Goal: Information Seeking & Learning: Find specific page/section

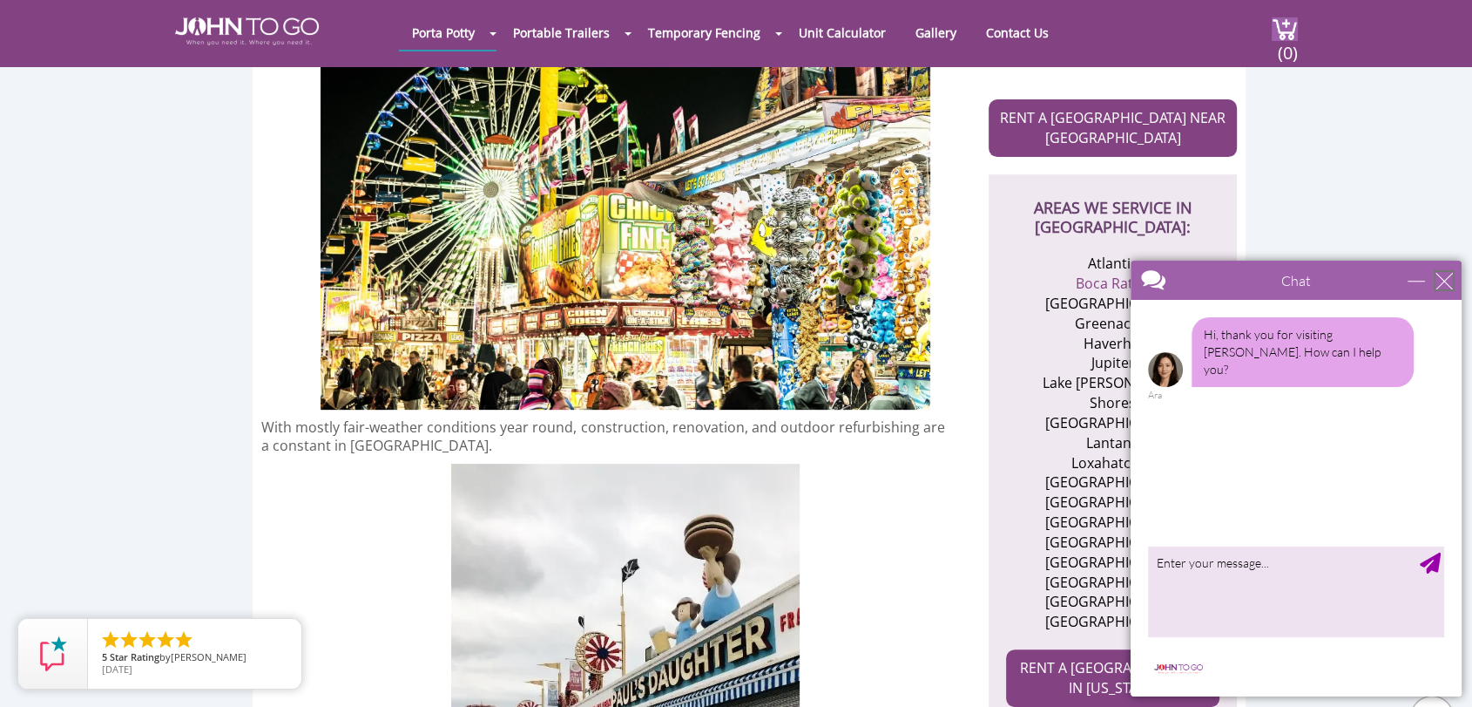
click at [1444, 276] on div "close" at bounding box center [1444, 280] width 17 height 17
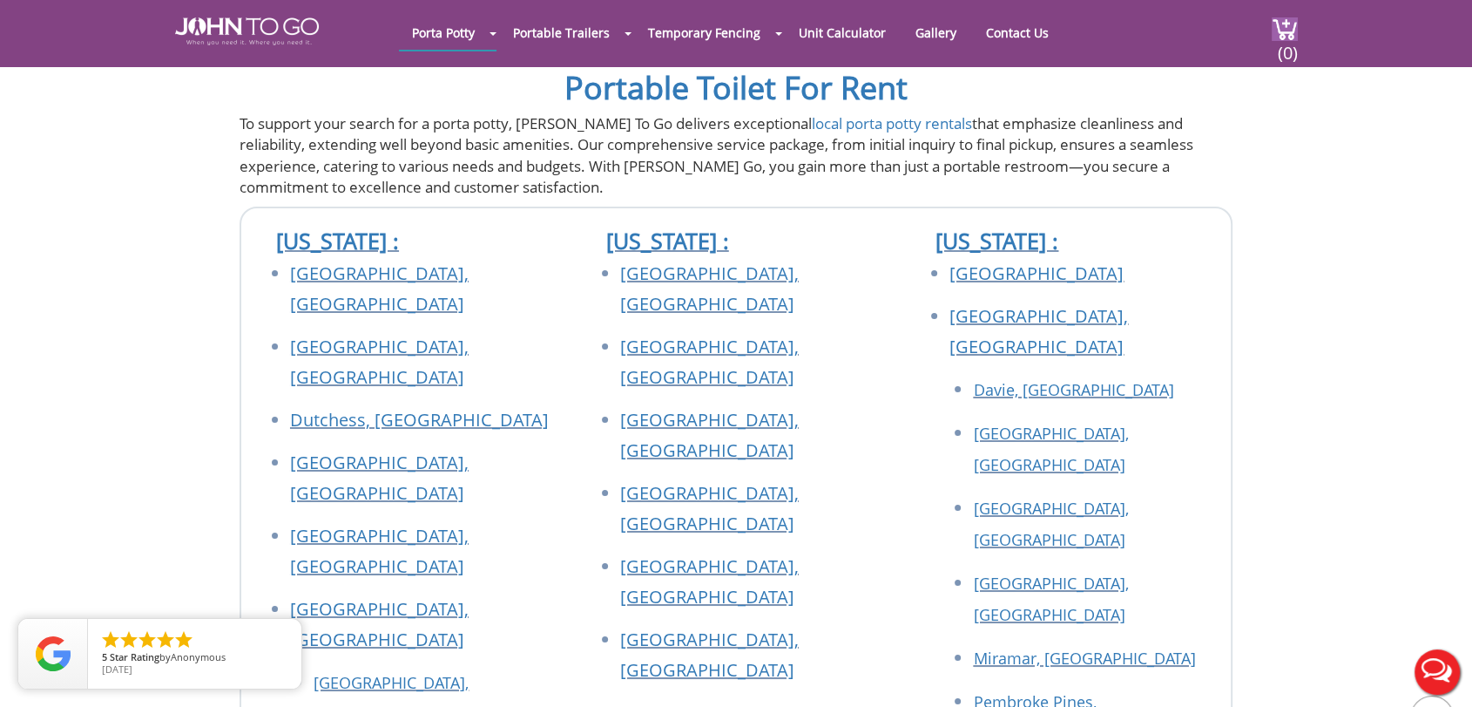
scroll to position [6195, 0]
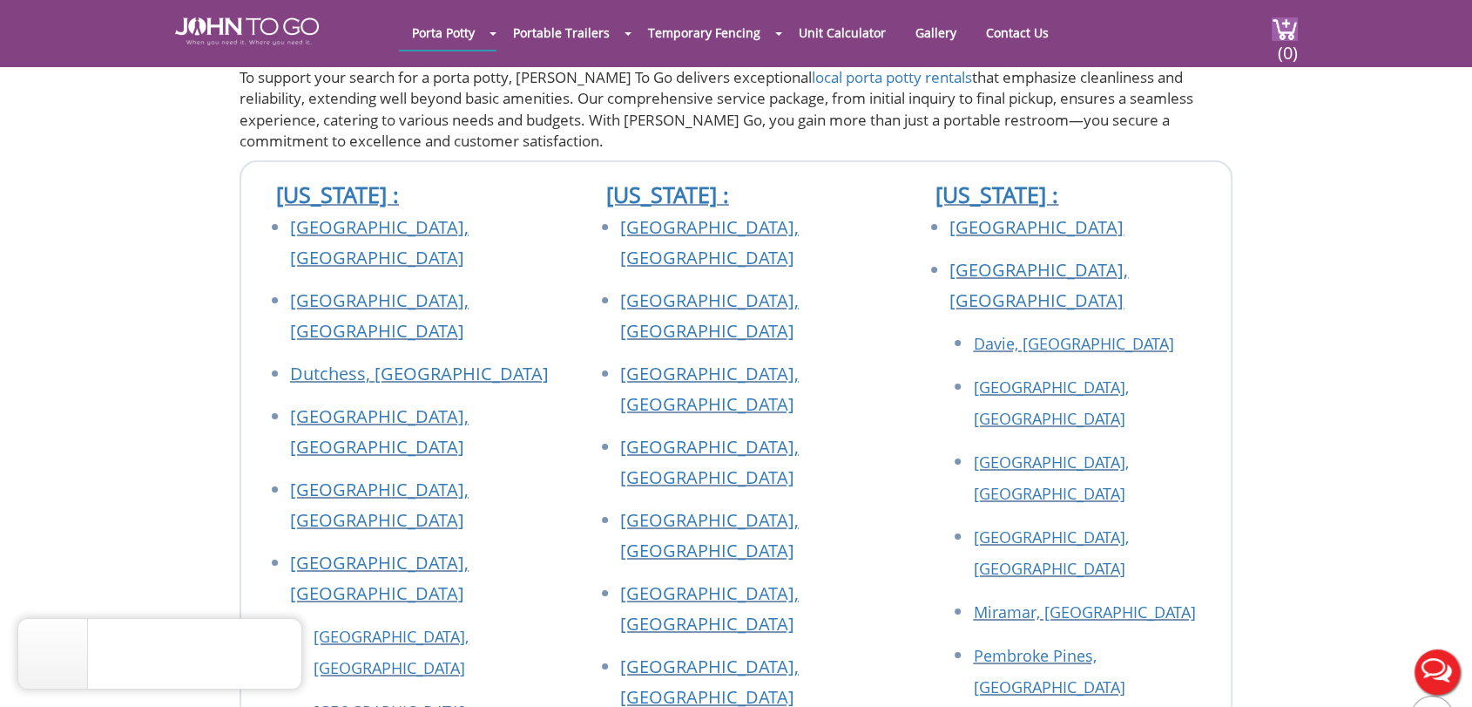
drag, startPoint x: 975, startPoint y: 113, endPoint x: 934, endPoint y: 120, distance: 41.5
click at [934, 120] on div at bounding box center [736, 353] width 1472 height 707
drag, startPoint x: 1047, startPoint y: 131, endPoint x: 1034, endPoint y: 2, distance: 129.6
copy link "[GEOGRAPHIC_DATA]"
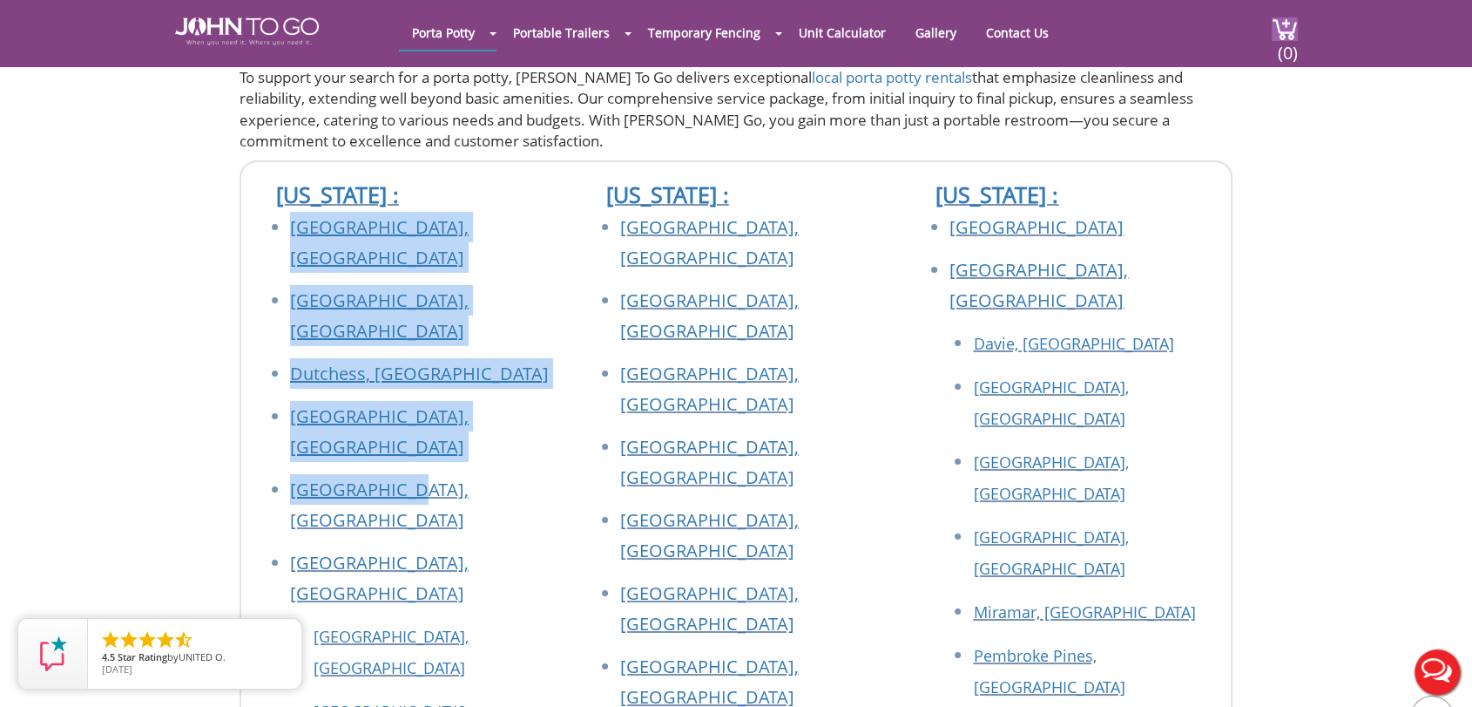
drag, startPoint x: 268, startPoint y: 116, endPoint x: 475, endPoint y: 276, distance: 261.4
copy ul "Bronx, NY Brooklyn, NY Dutchess, NY Long Island, NY Manhattan, NY"
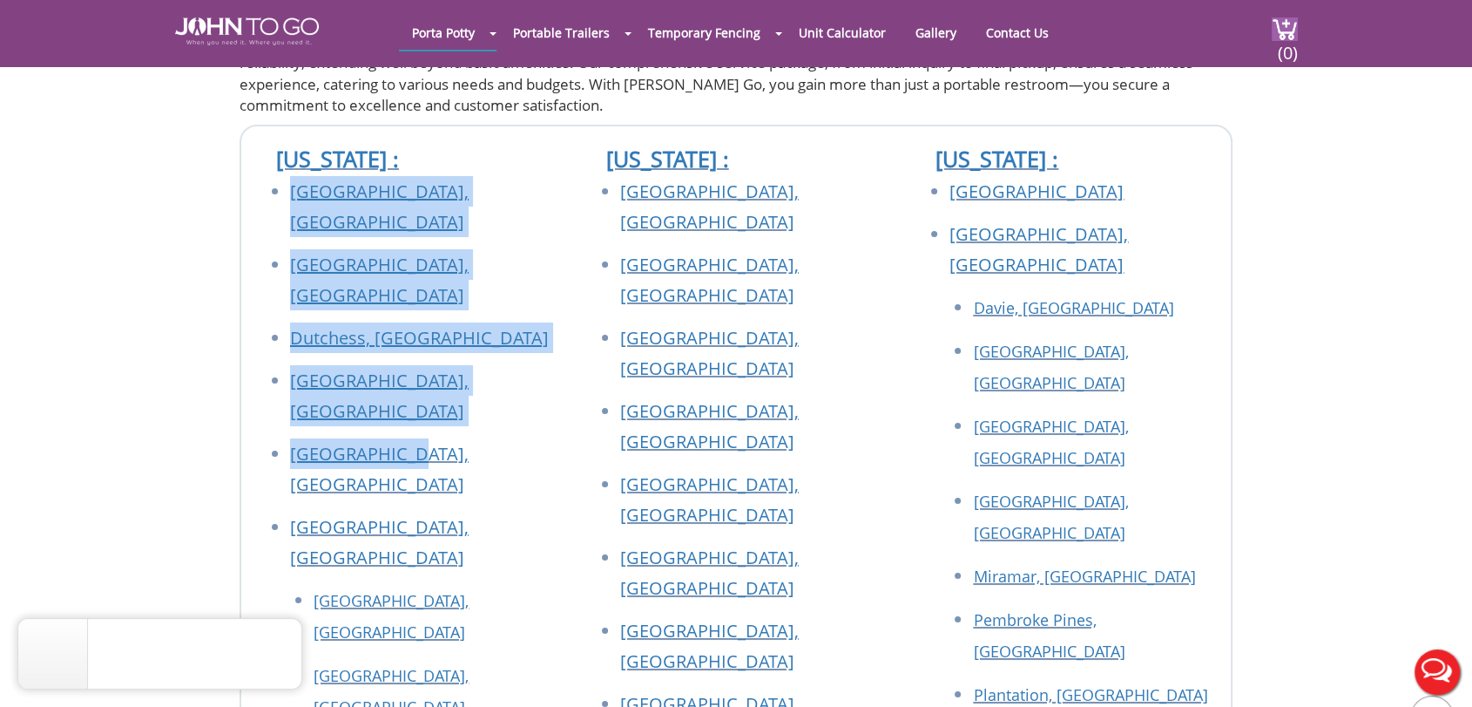
scroll to position [6292, 0]
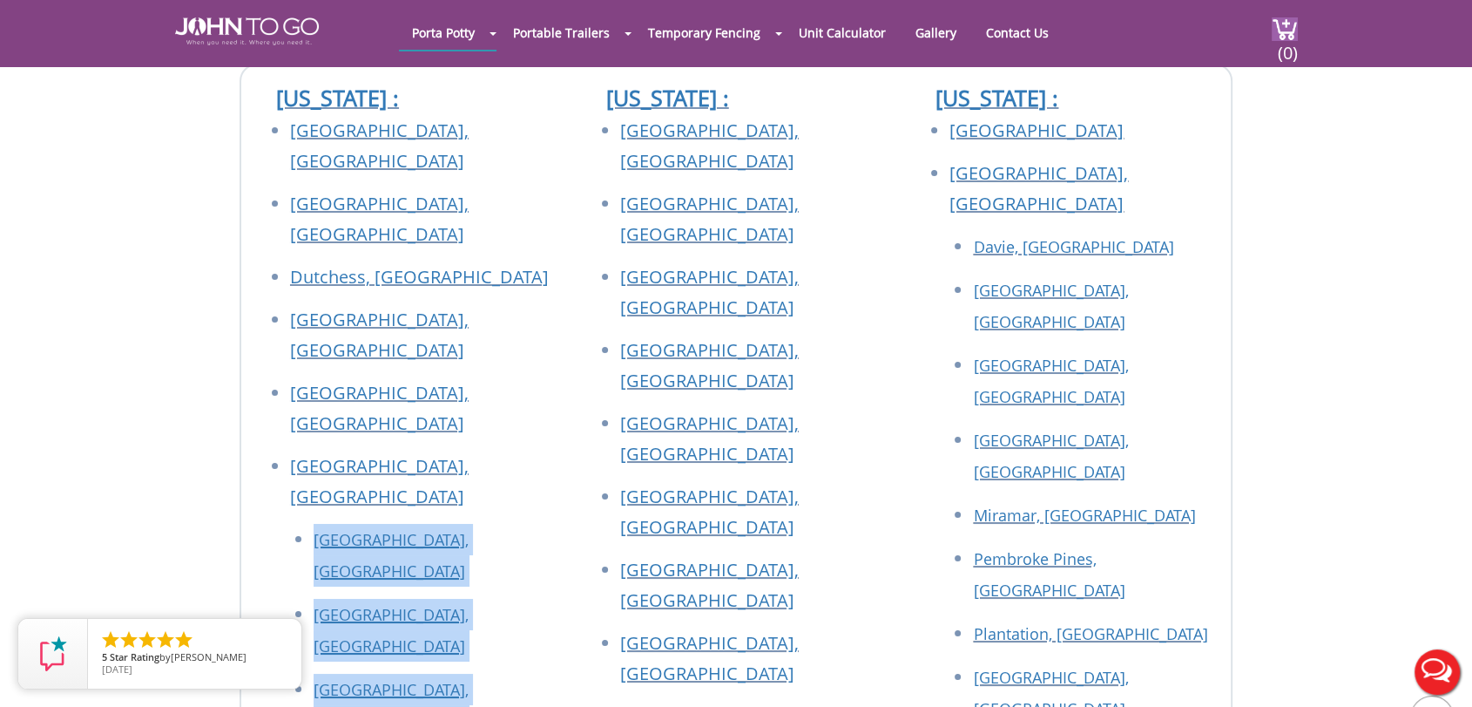
drag, startPoint x: 288, startPoint y: 281, endPoint x: 446, endPoint y: 411, distance: 204.8
copy ul "Garden City, NY Glen Cove, NY North Hempstead, NY Oyster Bay, NY"
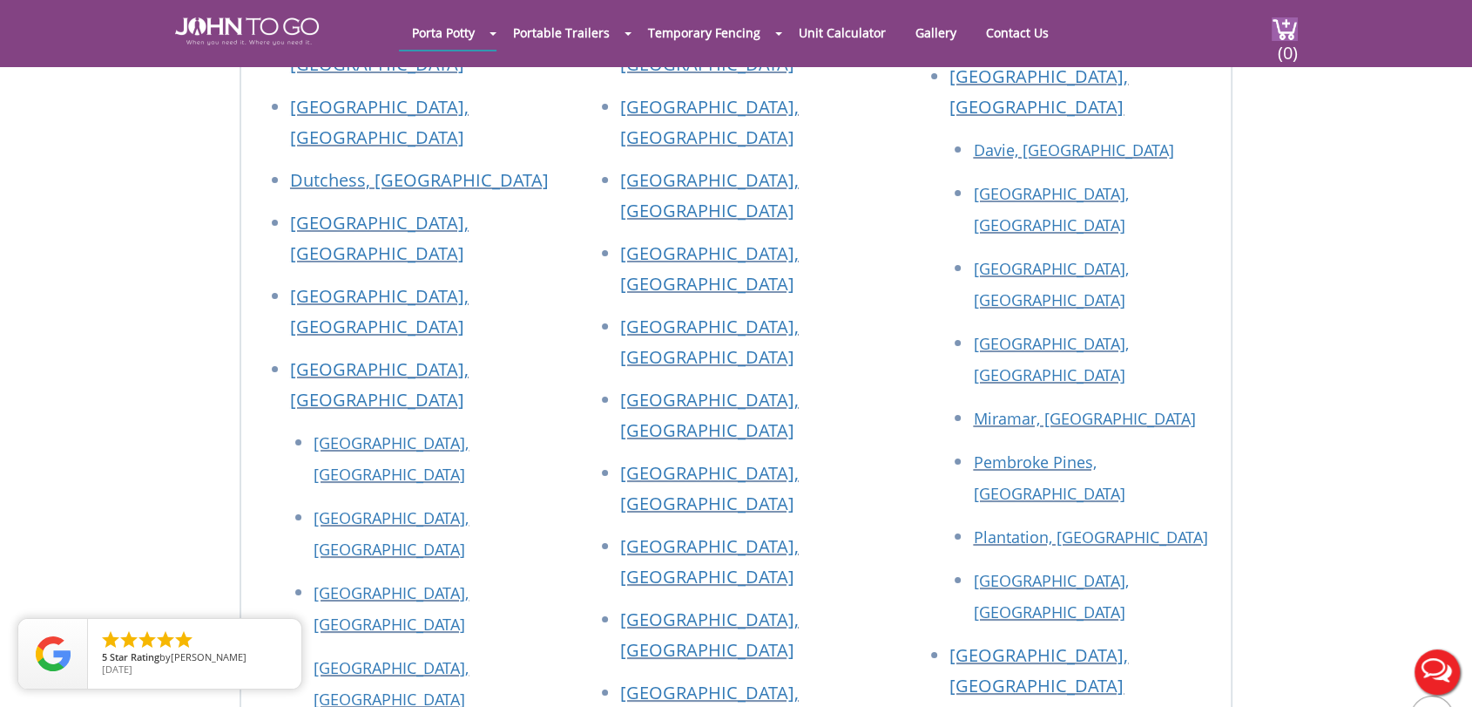
drag, startPoint x: 265, startPoint y: 357, endPoint x: 460, endPoint y: 367, distance: 195.4
copy link "[US_STATE][GEOGRAPHIC_DATA], [GEOGRAPHIC_DATA]"
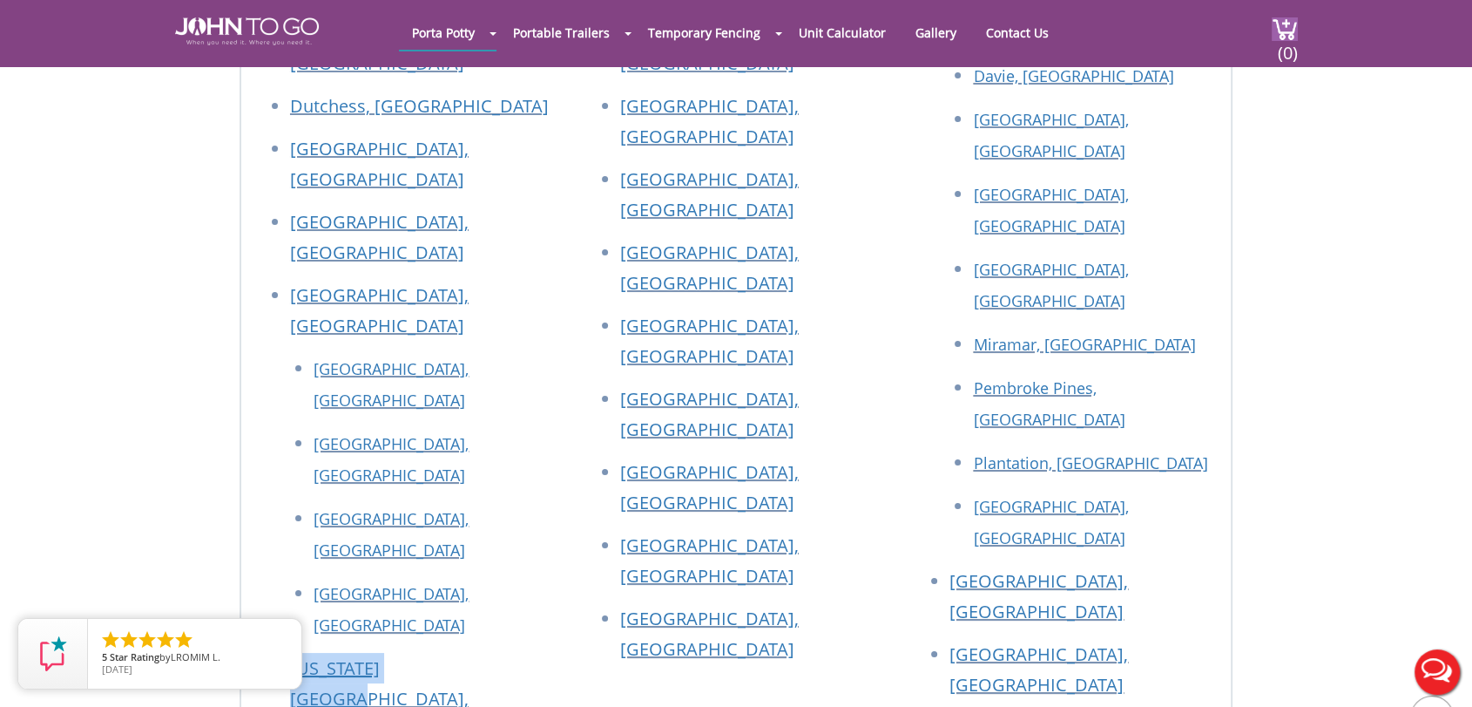
scroll to position [6485, 0]
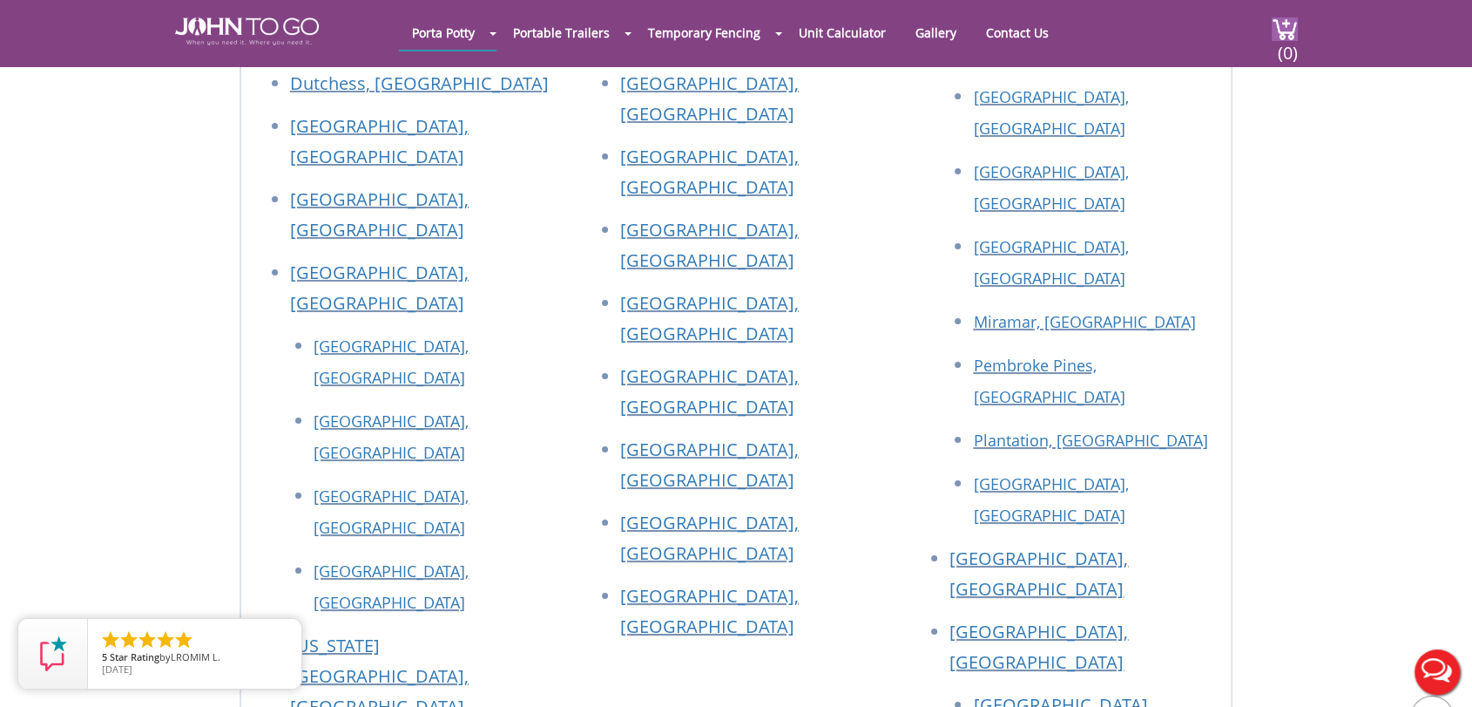
drag, startPoint x: 279, startPoint y: 352, endPoint x: 443, endPoint y: 366, distance: 165.2
copy link "[GEOGRAPHIC_DATA], [GEOGRAPHIC_DATA]"
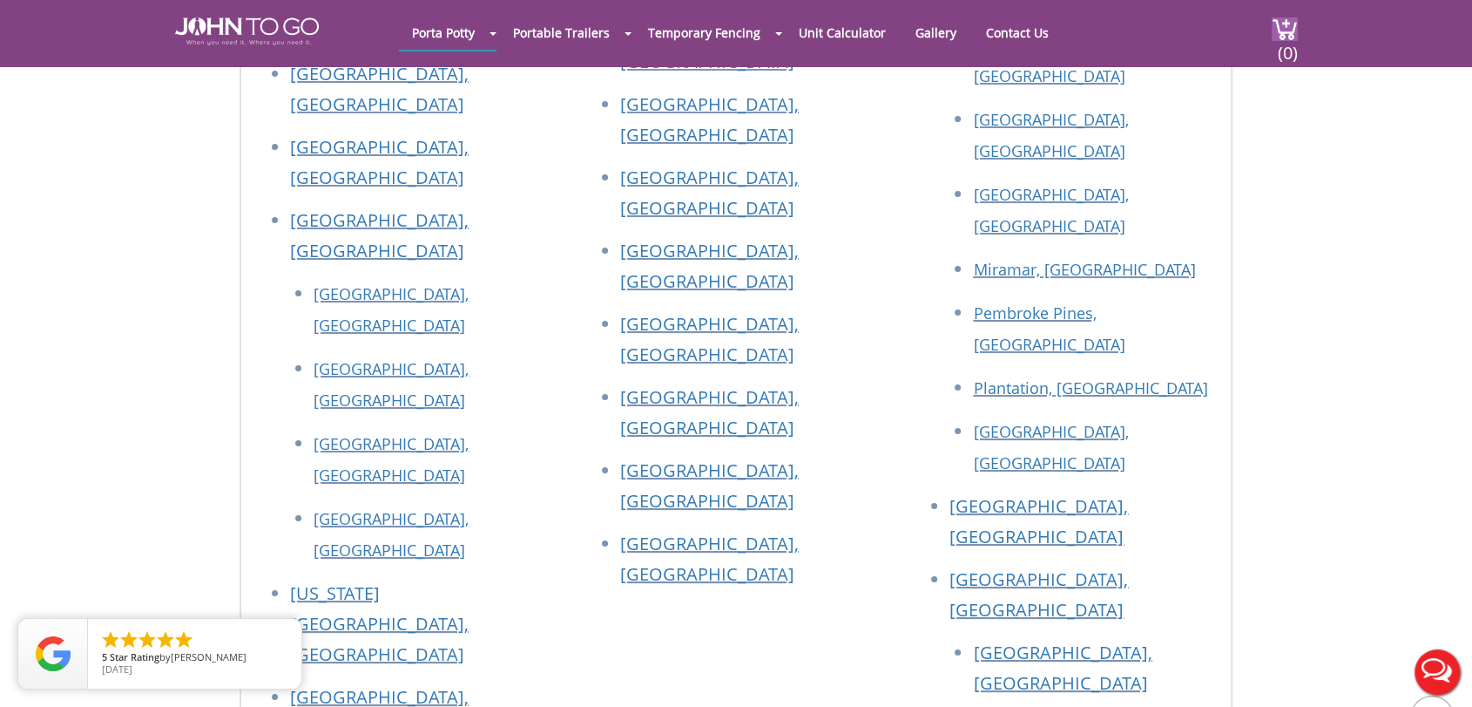
scroll to position [6582, 0]
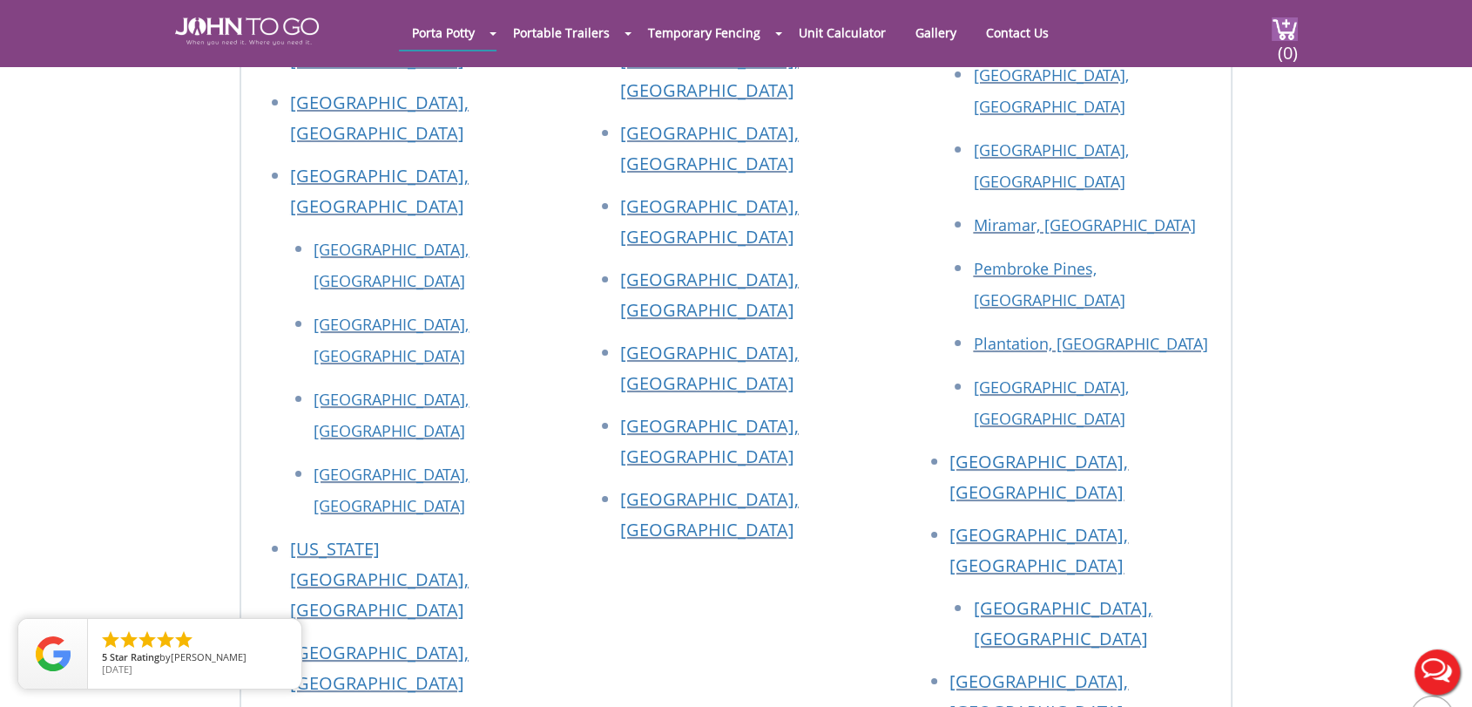
drag, startPoint x: 259, startPoint y: 295, endPoint x: 481, endPoint y: 295, distance: 222.1
copy link "[GEOGRAPHIC_DATA], [GEOGRAPHIC_DATA]"
drag, startPoint x: 298, startPoint y: 384, endPoint x: 440, endPoint y: 384, distance: 142.0
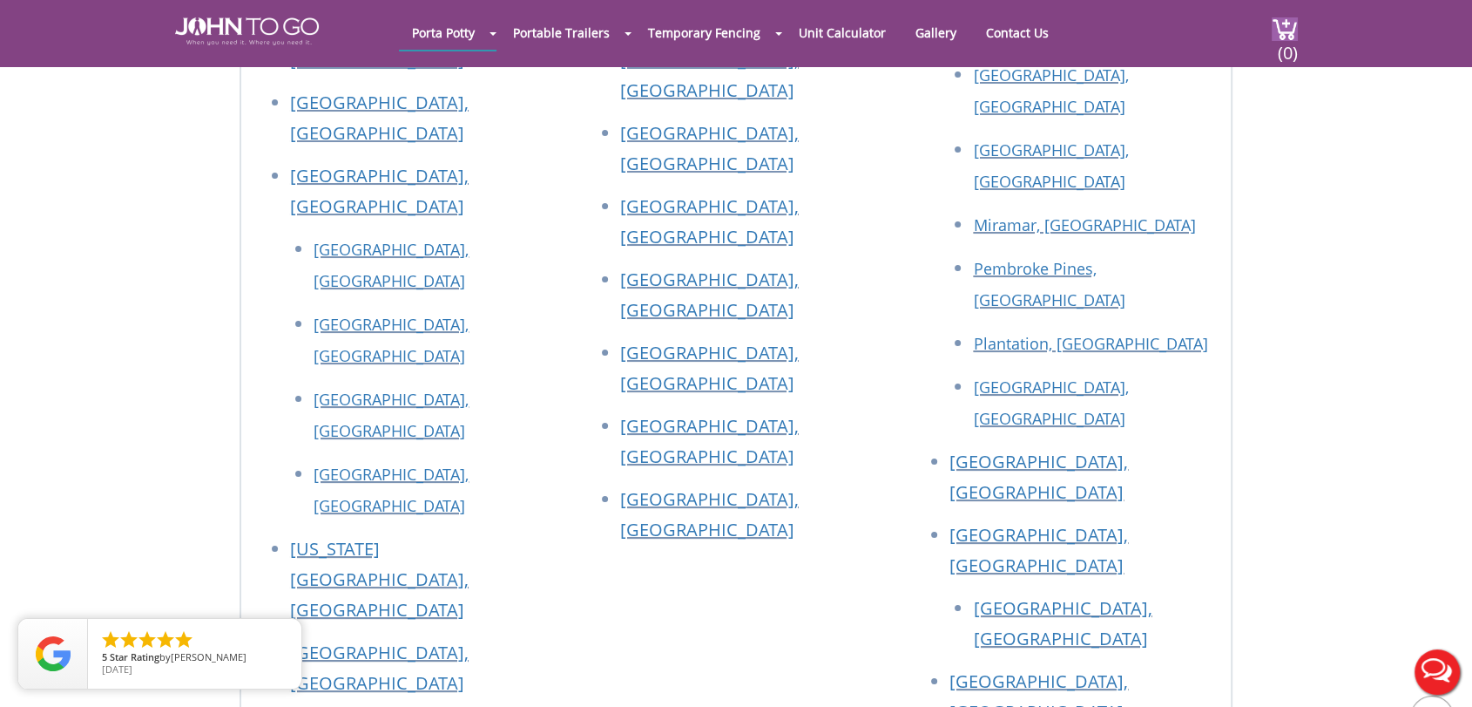
copy link "[GEOGRAPHIC_DATA], [GEOGRAPHIC_DATA]"
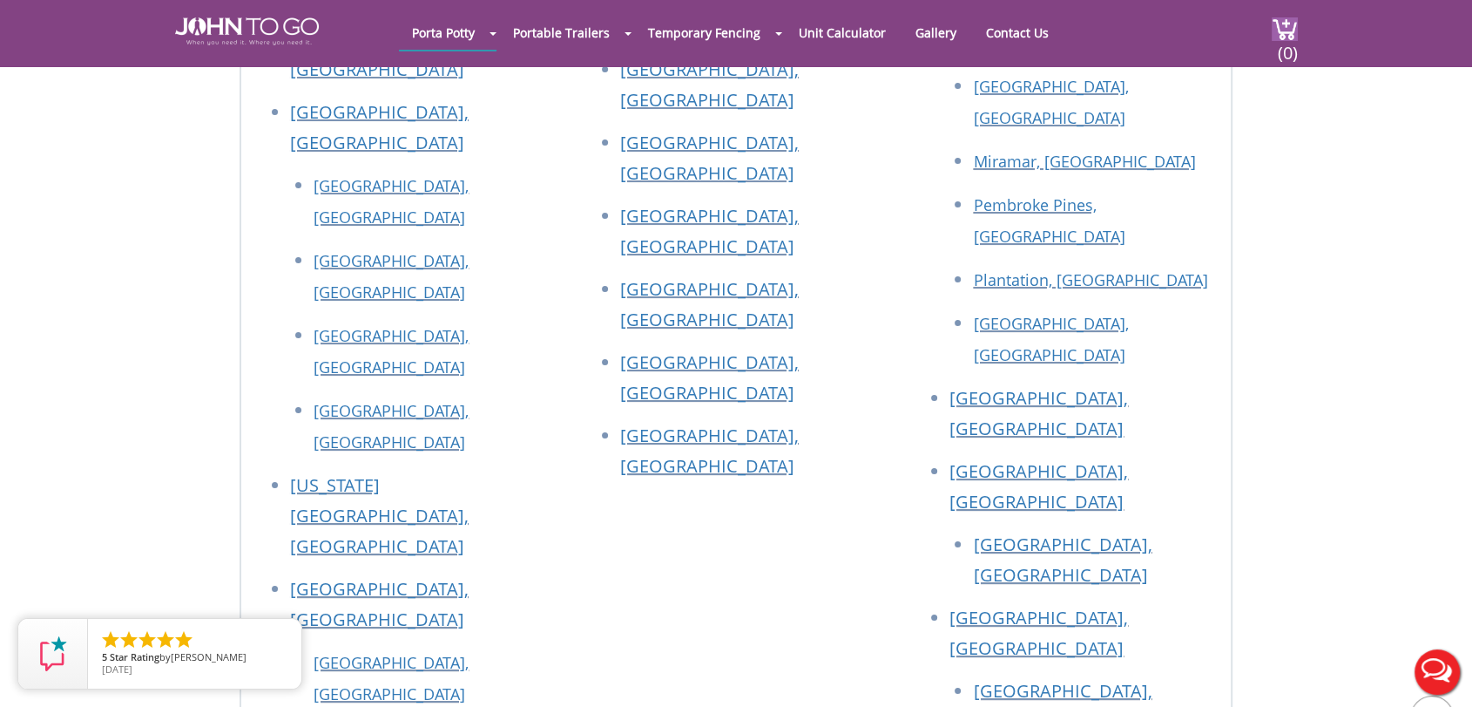
scroll to position [6678, 0]
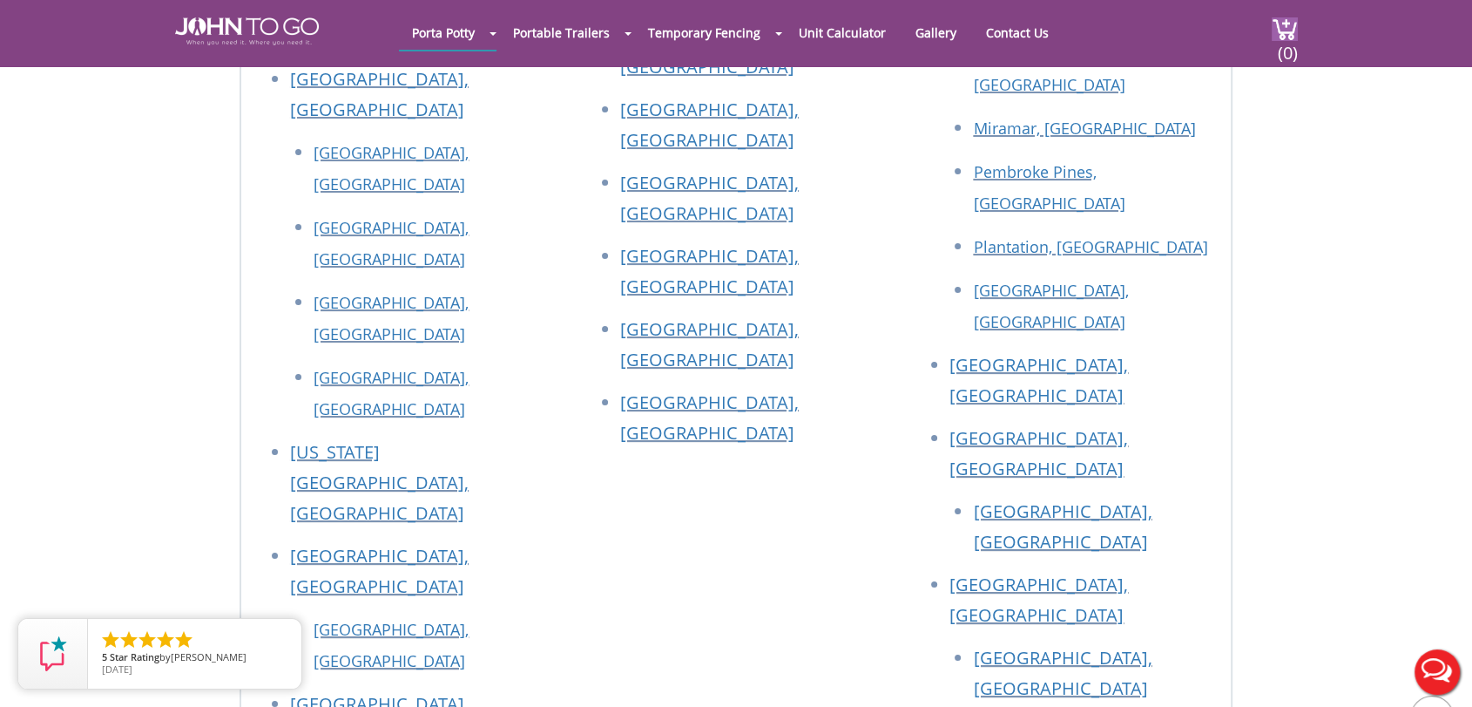
drag, startPoint x: 272, startPoint y: 331, endPoint x: 436, endPoint y: 341, distance: 164.9
copy link "[GEOGRAPHIC_DATA], [GEOGRAPHIC_DATA]"
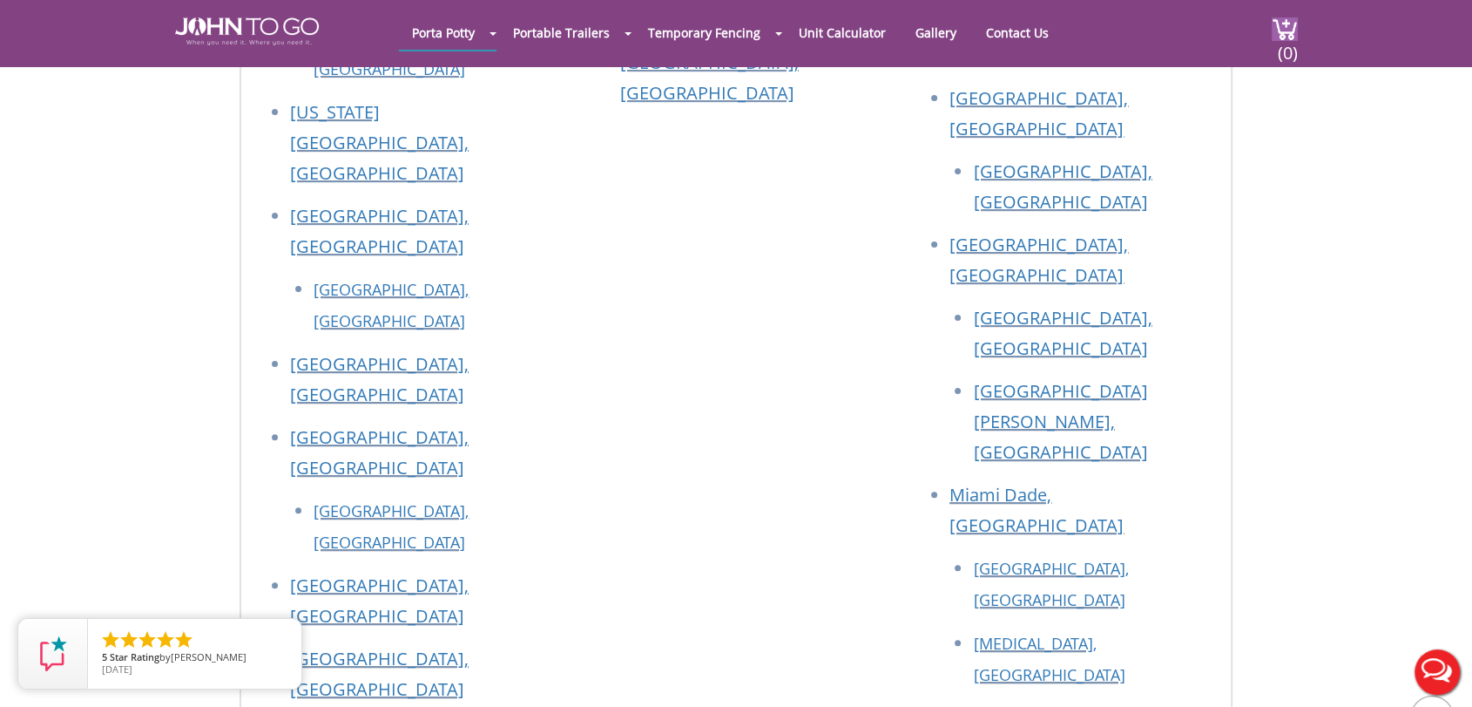
scroll to position [7066, 0]
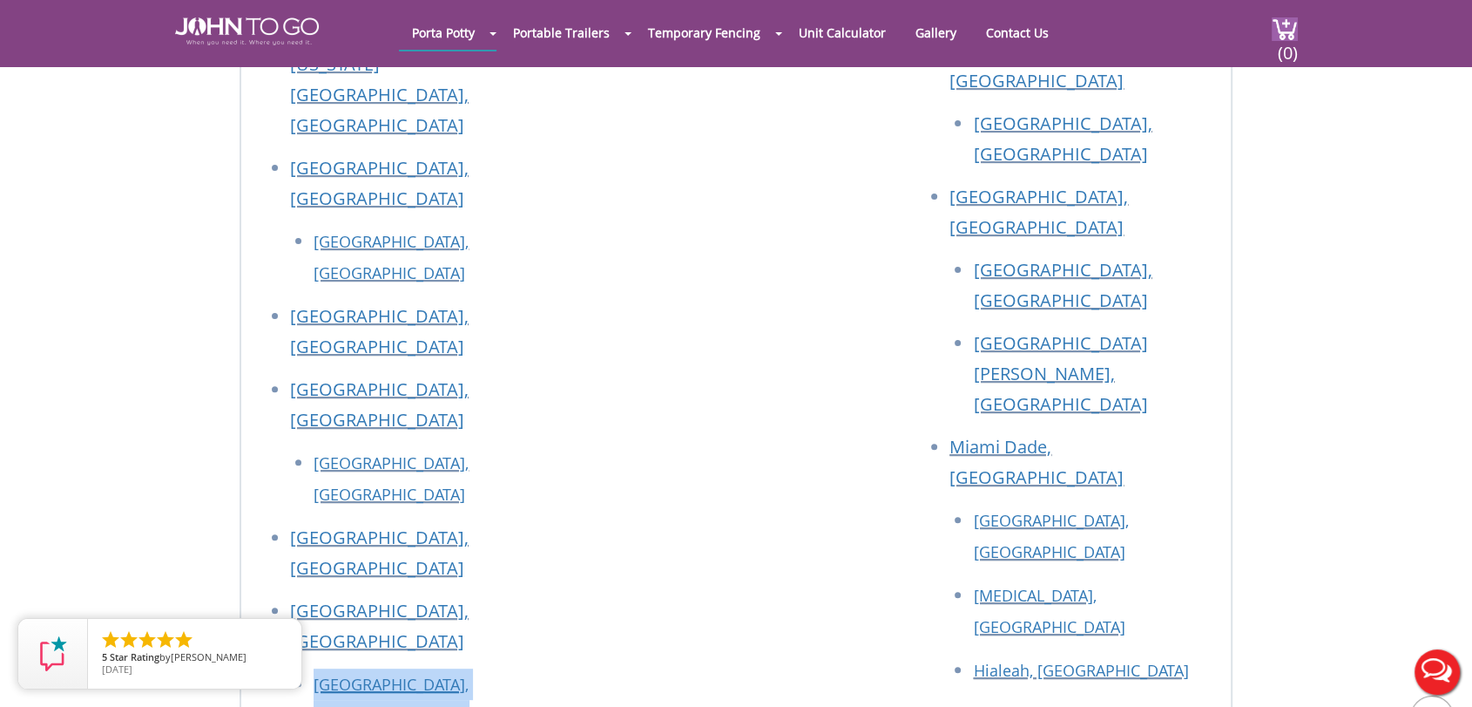
drag, startPoint x: 282, startPoint y: 321, endPoint x: 432, endPoint y: 507, distance: 239.2
click at [432, 507] on ul "Bronx, NY Brooklyn, NY Dutchess, NY Long Island, NY Manhattan, NY Nassau County…" at bounding box center [406, 496] width 295 height 2311
copy ul "Babylon, NY Brookhaven, NY East Hampton, NY Huntington, NY Islip, NY Riverhead,…"
drag, startPoint x: 429, startPoint y: 590, endPoint x: 294, endPoint y: 592, distance: 134.2
click at [288, 591] on ul "Bronx, NY Brooklyn, NY Dutchess, NY Long Island, NY Manhattan, NY Nassau County…" at bounding box center [406, 496] width 295 height 2311
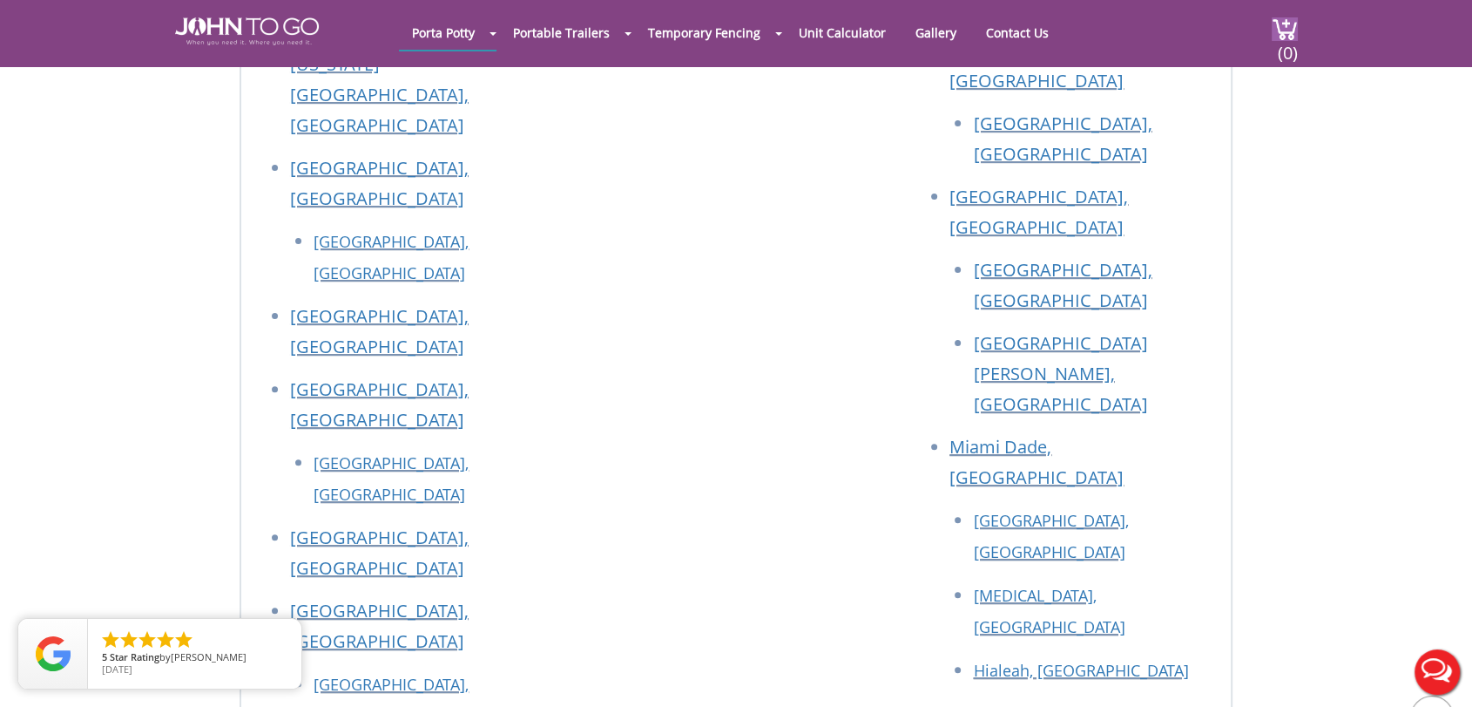
copy link "Yonkers, [GEOGRAPHIC_DATA]"
drag, startPoint x: 487, startPoint y: 558, endPoint x: 293, endPoint y: 546, distance: 194.7
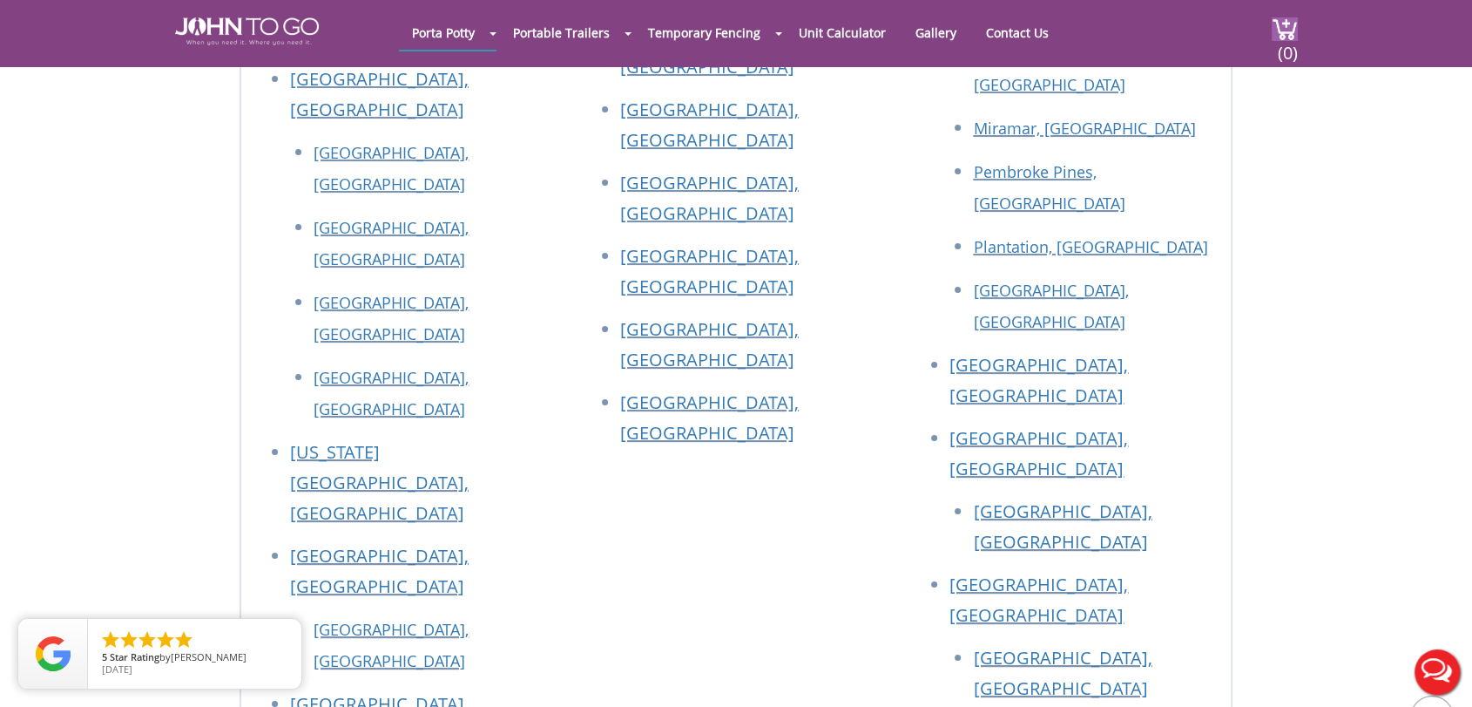
scroll to position [6582, 0]
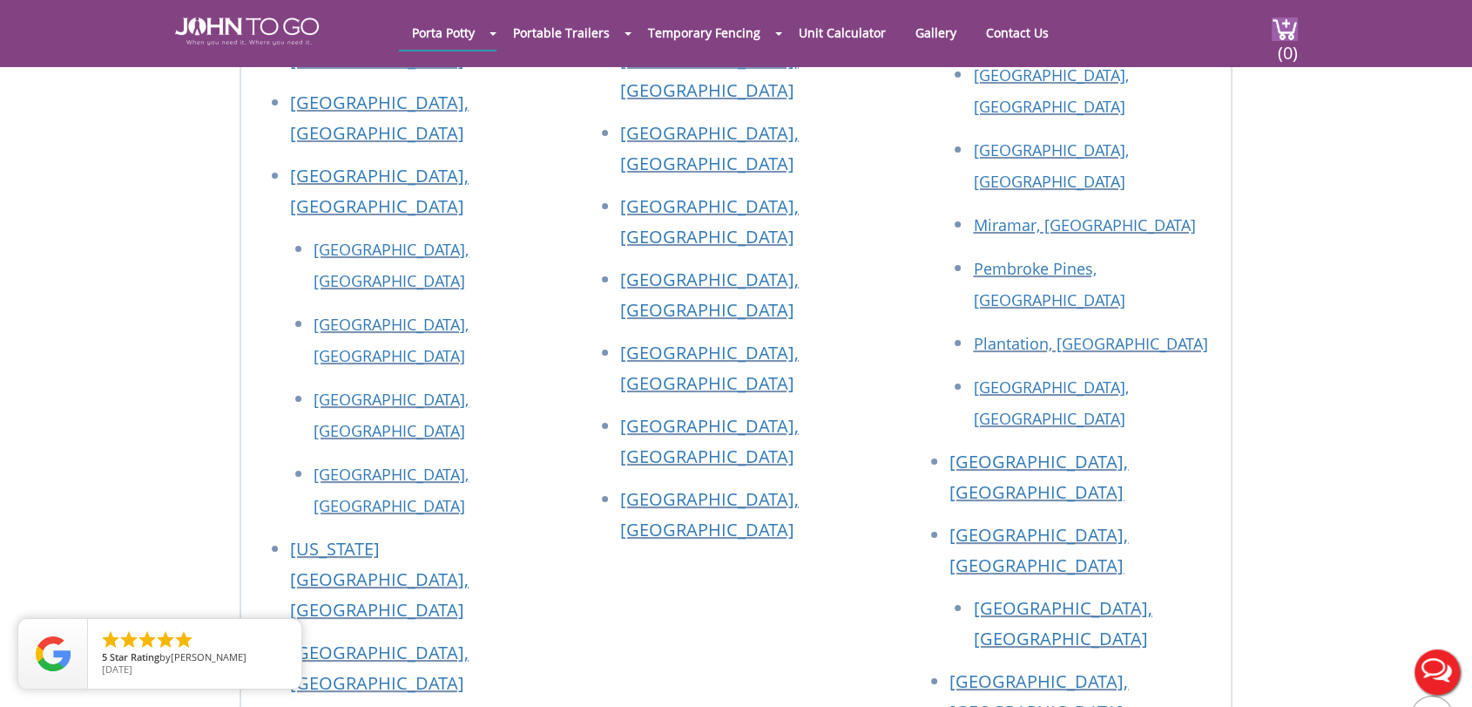
drag, startPoint x: 256, startPoint y: 304, endPoint x: 460, endPoint y: 303, distance: 203.9
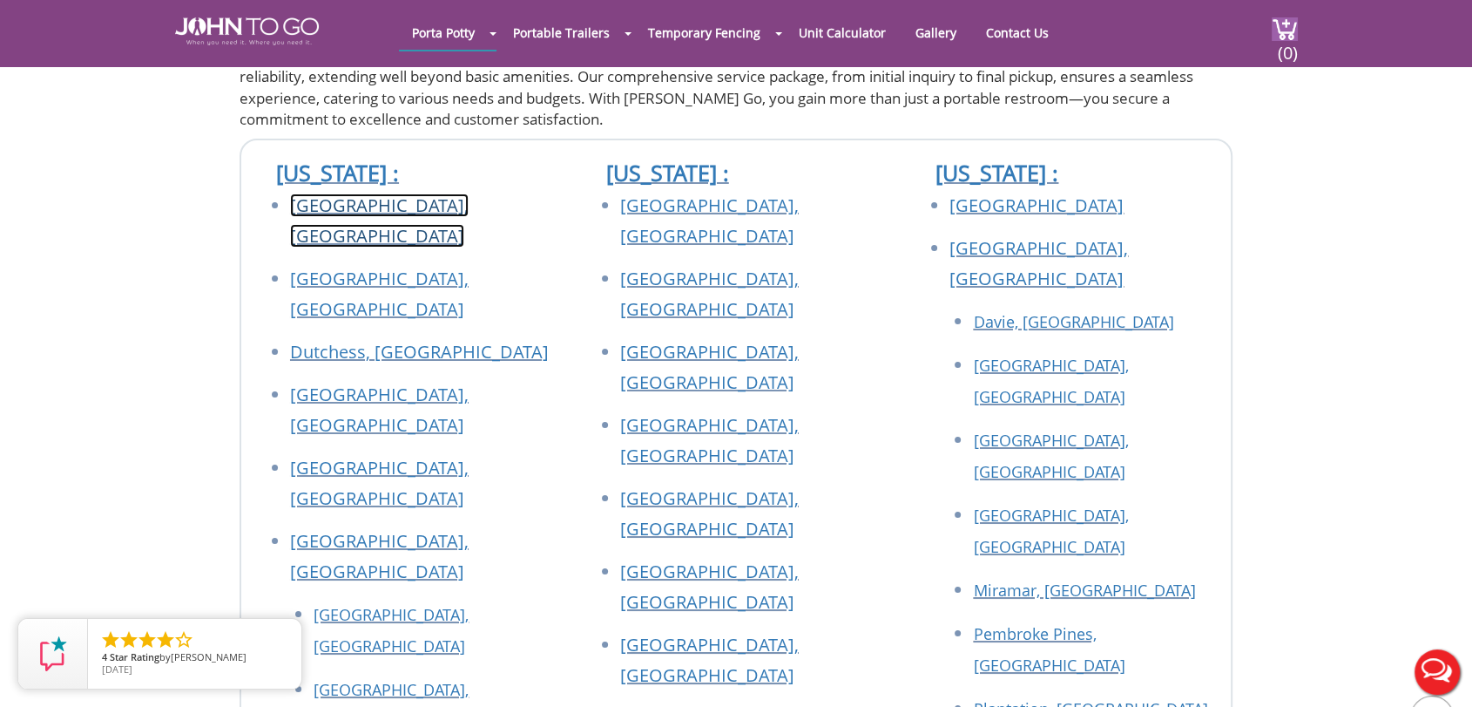
scroll to position [6098, 0]
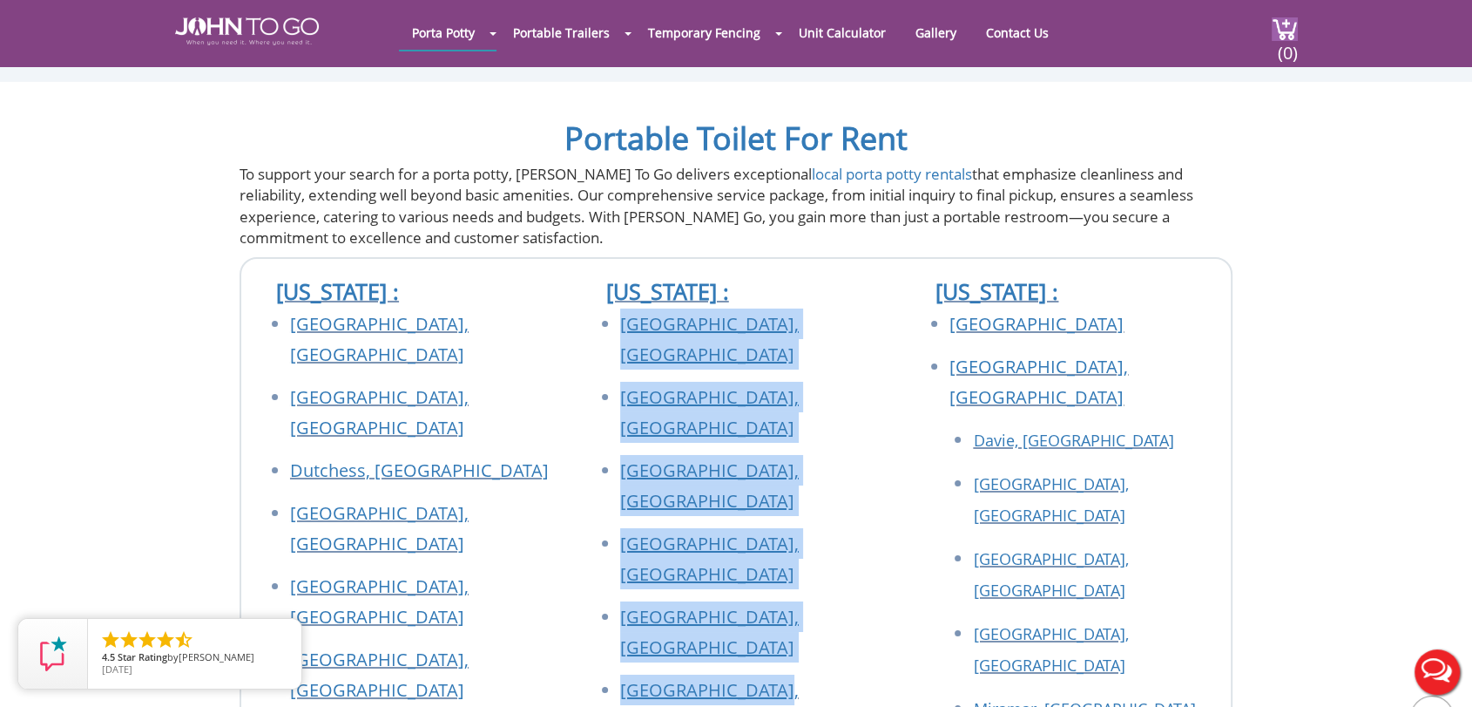
drag, startPoint x: 584, startPoint y: 227, endPoint x: 782, endPoint y: 436, distance: 288.4
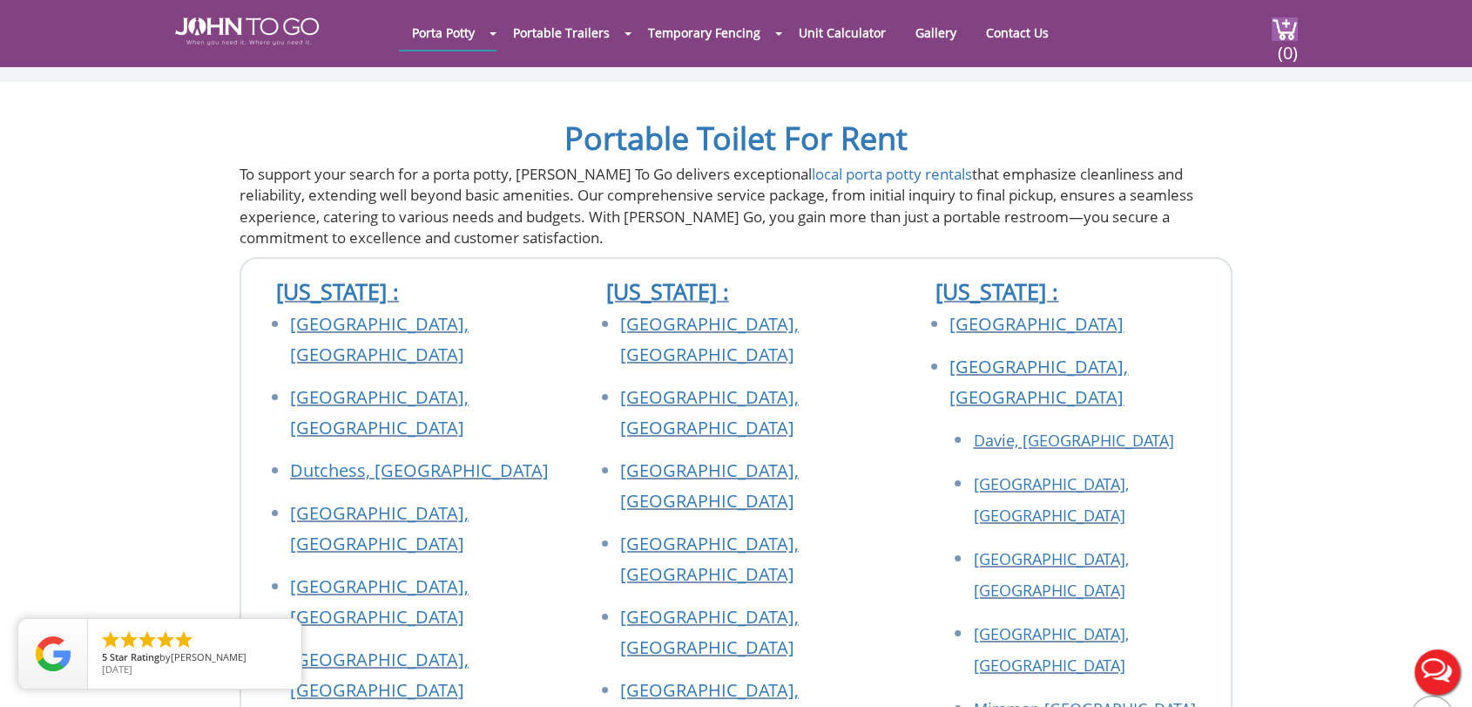
drag, startPoint x: 739, startPoint y: 483, endPoint x: 618, endPoint y: 477, distance: 121.2
click at [618, 477] on ul "Bergen County, NJ Essex County, NJ Hudson County, NJ Middlesex County, NJ Monmo…" at bounding box center [736, 674] width 295 height 732
drag, startPoint x: 774, startPoint y: 268, endPoint x: 632, endPoint y: 275, distance: 141.3
click at [632, 382] on li "[GEOGRAPHIC_DATA], [GEOGRAPHIC_DATA]" at bounding box center [752, 418] width 264 height 73
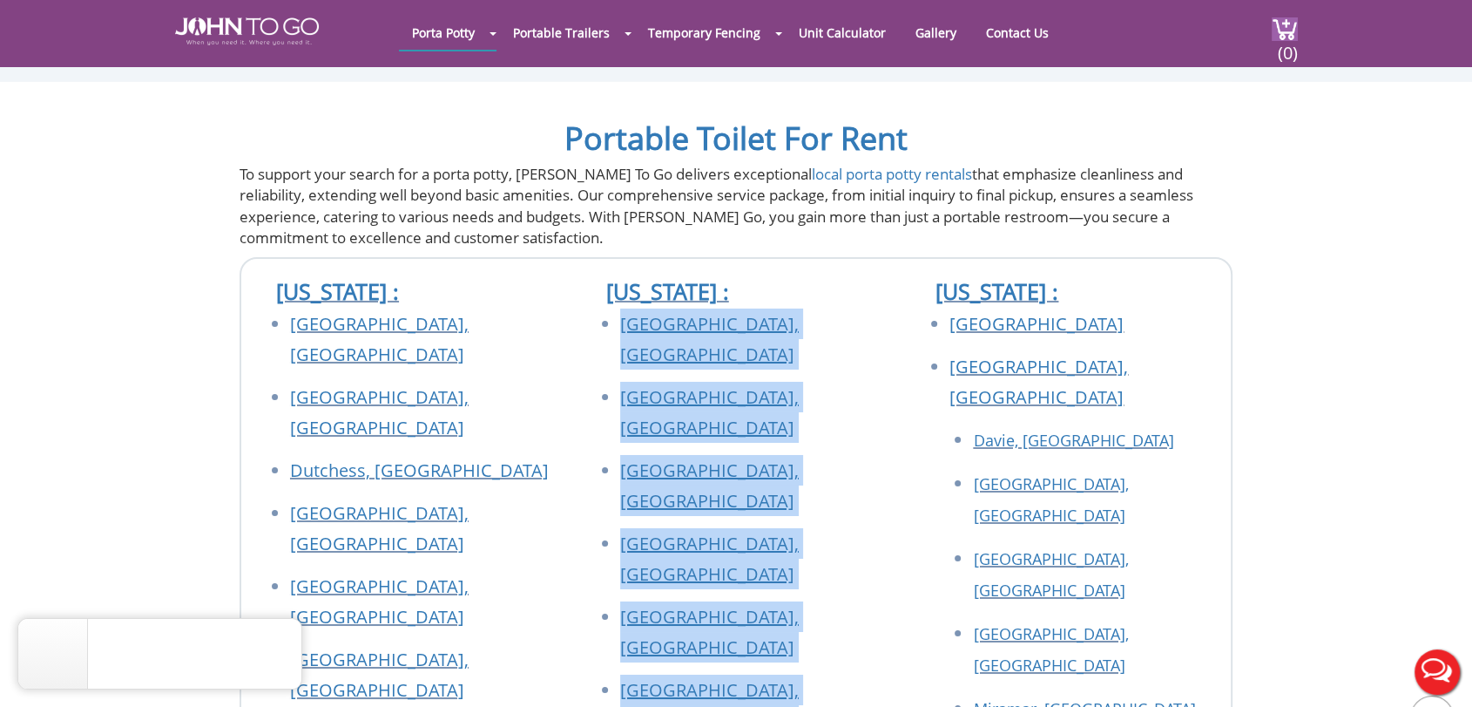
drag, startPoint x: 782, startPoint y: 619, endPoint x: 619, endPoint y: 240, distance: 412.8
click at [619, 308] on ul "Bergen County, NJ Essex County, NJ Hudson County, NJ Middlesex County, NJ Monmo…" at bounding box center [736, 674] width 295 height 732
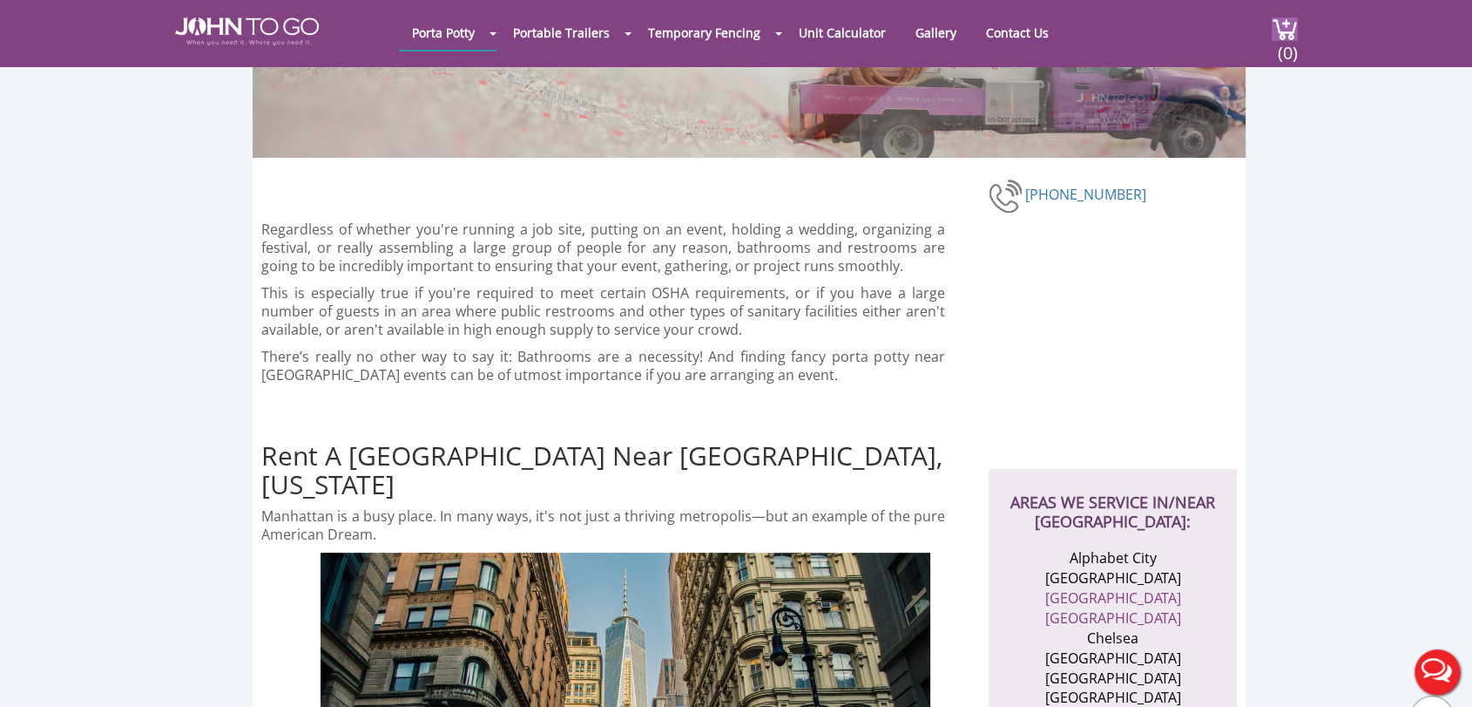
scroll to position [387, 0]
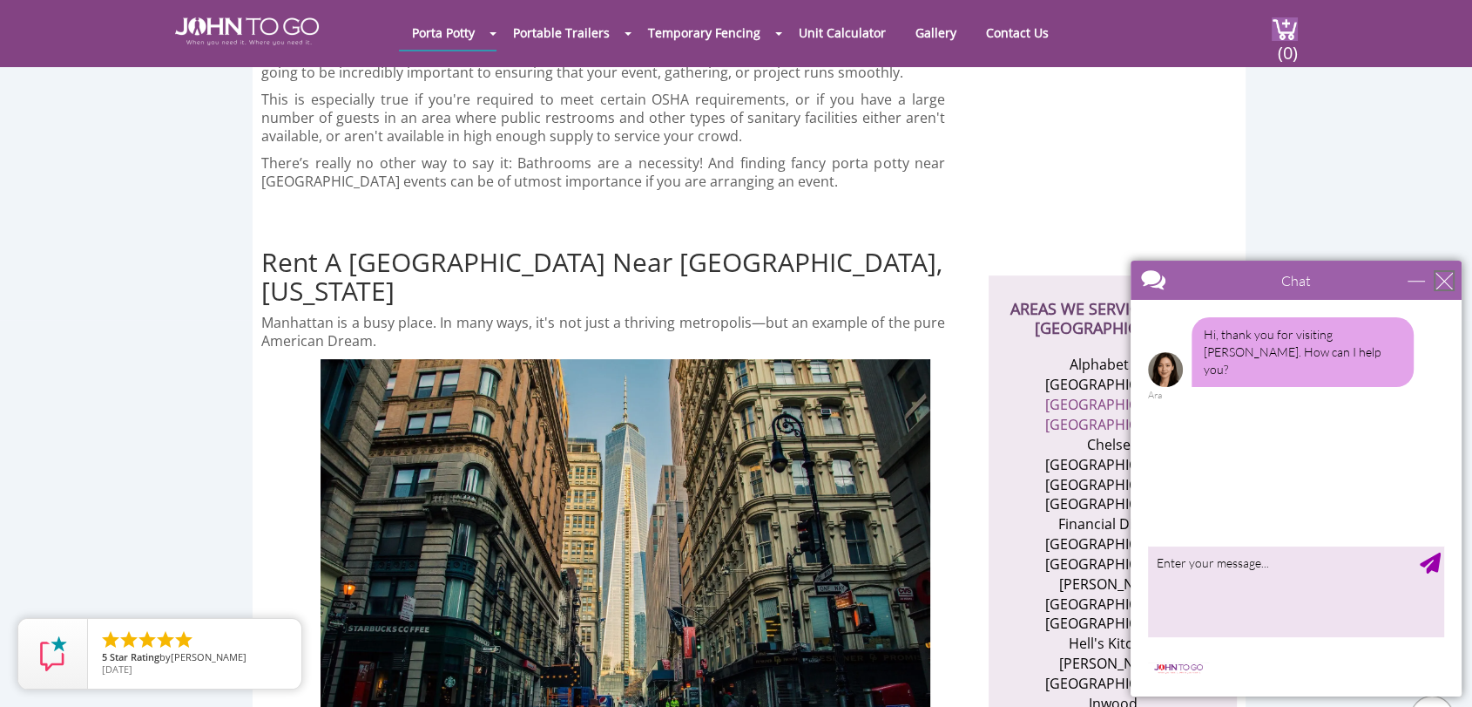
click at [1450, 283] on div "close" at bounding box center [1444, 280] width 17 height 17
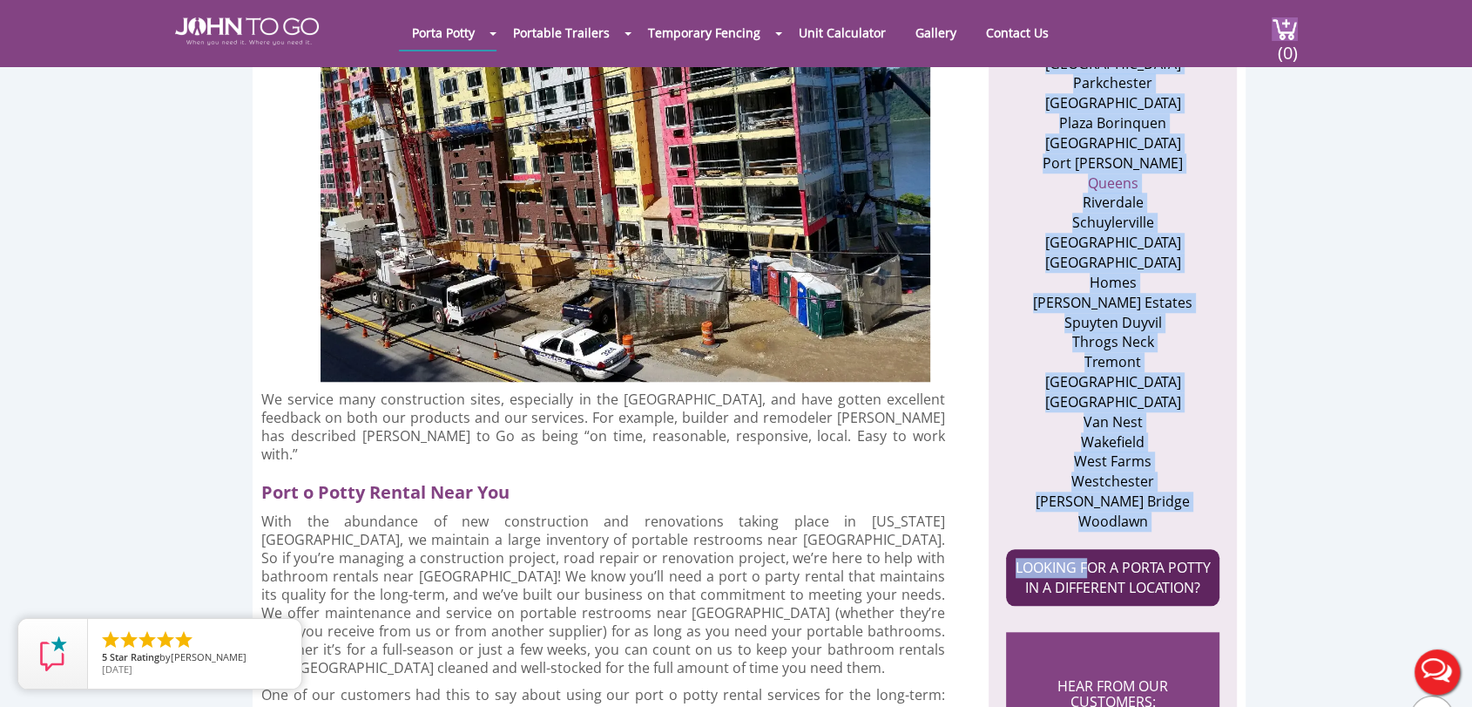
scroll to position [1450, 0]
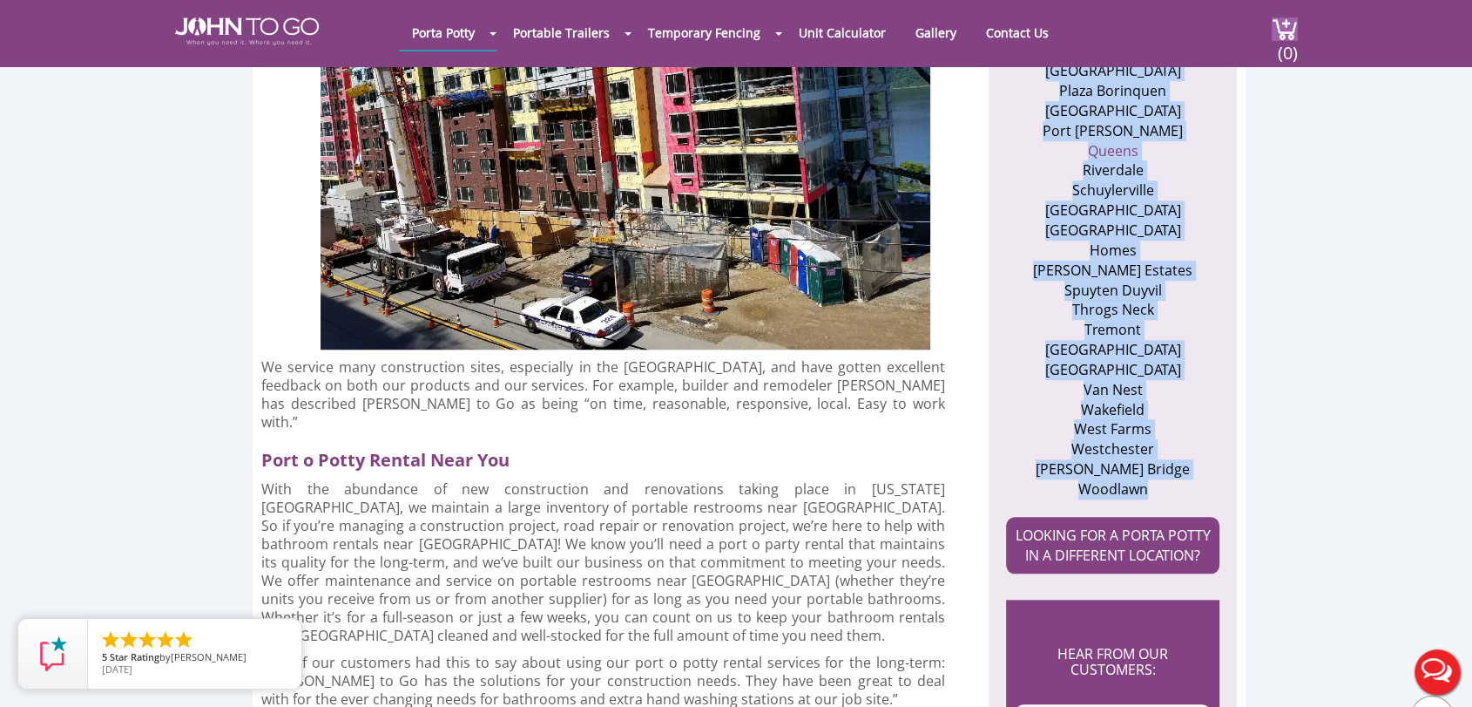
drag, startPoint x: 1065, startPoint y: 204, endPoint x: 1160, endPoint y: 401, distance: 218.6
copy ul "[GEOGRAPHIC_DATA] [GEOGRAPHIC_DATA] [GEOGRAPHIC_DATA] [GEOGRAPHIC_DATA] [GEOGRA…"
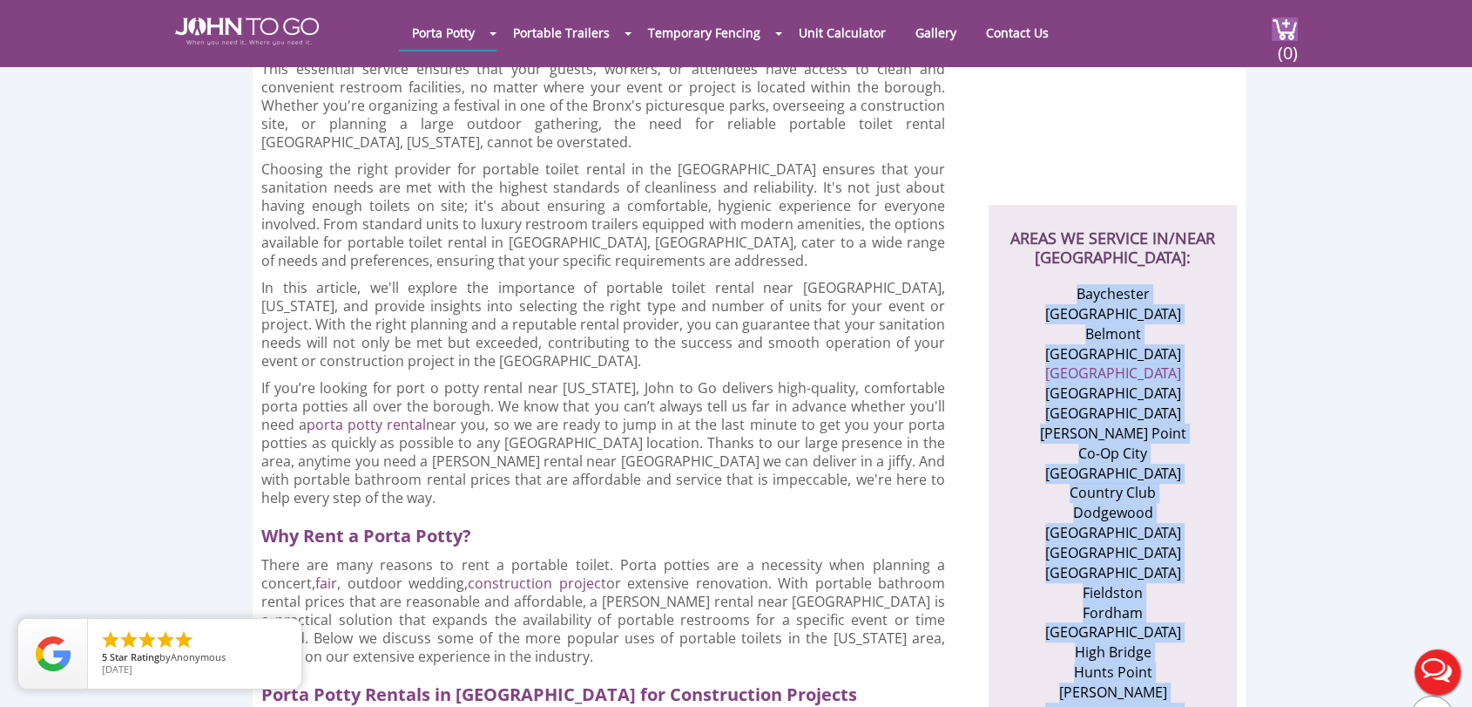
scroll to position [483, 0]
